Goal: Task Accomplishment & Management: Manage account settings

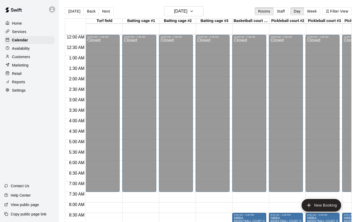
scroll to position [205, 0]
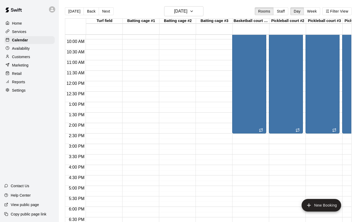
click at [78, 12] on button "[DATE]" at bounding box center [74, 11] width 19 height 8
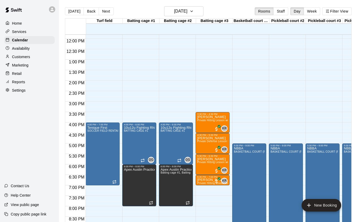
scroll to position [253, 0]
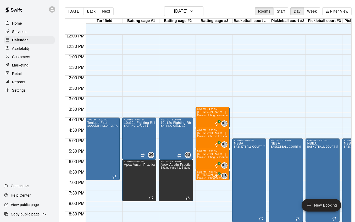
click at [101, 16] on div "[DATE] Back [DATE][DATE] Rooms Staff Day Week Filter View" at bounding box center [208, 12] width 287 height 12
click at [104, 14] on button "Next" at bounding box center [106, 11] width 15 height 8
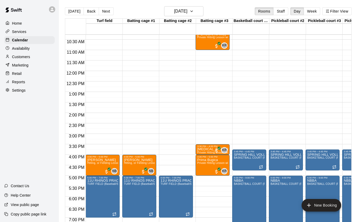
scroll to position [216, 0]
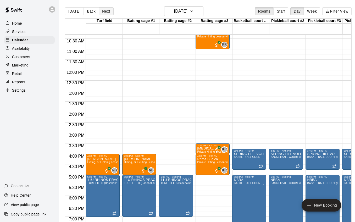
click at [104, 10] on button "Next" at bounding box center [106, 11] width 15 height 8
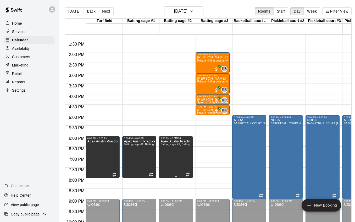
scroll to position [275, 0]
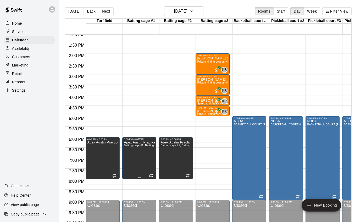
click at [130, 158] on icon "delete" at bounding box center [130, 159] width 4 height 5
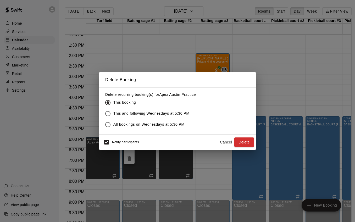
click at [244, 141] on button "Delete" at bounding box center [245, 143] width 20 height 10
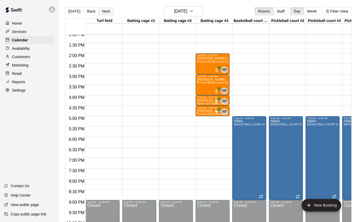
click at [99, 12] on button "Next" at bounding box center [106, 11] width 15 height 8
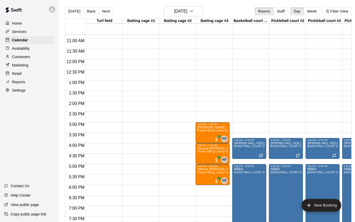
scroll to position [245, 0]
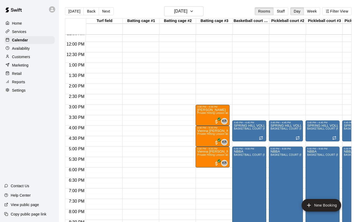
click at [104, 11] on button "Next" at bounding box center [106, 11] width 15 height 8
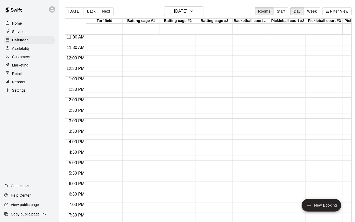
scroll to position [310, 0]
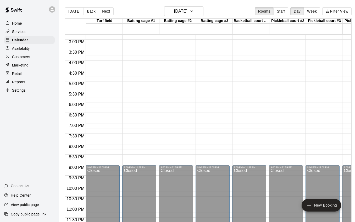
click at [72, 12] on button "[DATE]" at bounding box center [74, 11] width 19 height 8
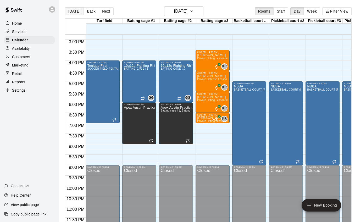
click at [74, 10] on button "[DATE]" at bounding box center [74, 11] width 19 height 8
click at [194, 10] on icon "button" at bounding box center [192, 11] width 4 height 6
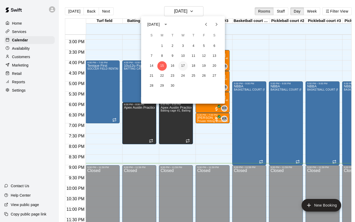
click at [184, 63] on button "17" at bounding box center [183, 65] width 9 height 9
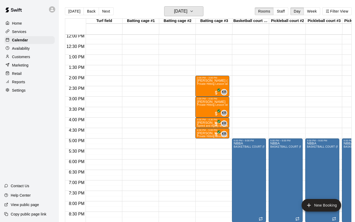
scroll to position [252, 0]
